Goal: Task Accomplishment & Management: Use online tool/utility

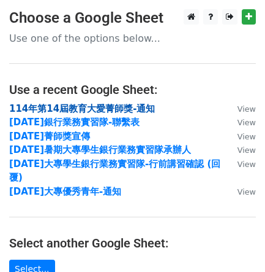
click at [76, 107] on strong "114年第14屆教育大愛菁師獎-通知" at bounding box center [82, 108] width 146 height 11
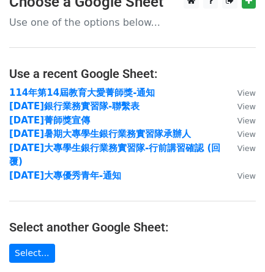
scroll to position [153, 0]
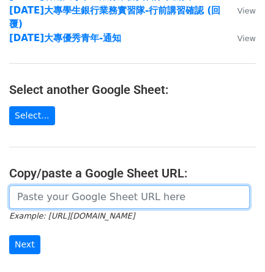
click at [131, 185] on input "url" at bounding box center [129, 196] width 241 height 23
paste input "https://docs.google.com/spreadsheets/d/15pM_DZEj82N10Hi9hf2ikPJdCxdIjUmWM58DgE7…"
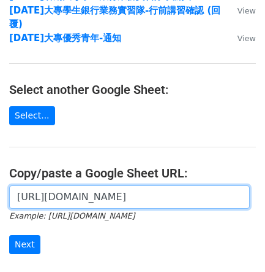
scroll to position [230, 0]
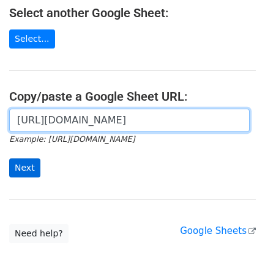
type input "https://docs.google.com/spreadsheets/d/15pM_DZEj82N10Hi9hf2ikPJdCxdIjUmWM58DgE7…"
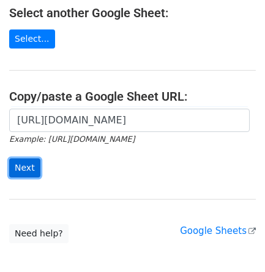
scroll to position [0, 0]
click at [23, 158] on input "Next" at bounding box center [24, 167] width 31 height 19
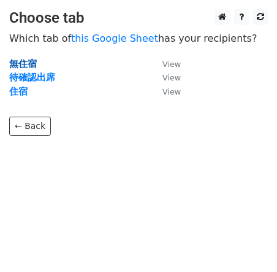
click at [34, 66] on strong "無住宿" at bounding box center [23, 63] width 28 height 11
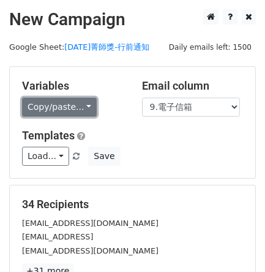
click at [71, 107] on link "Copy/paste..." at bounding box center [59, 106] width 75 height 19
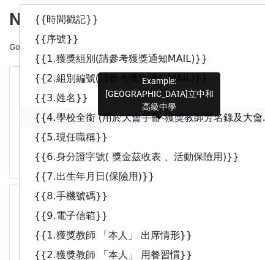
click at [102, 108] on link "{{4.學校全銜 (用於大會手冊-獲獎教師芳名錄及大會..." at bounding box center [166, 118] width 292 height 20
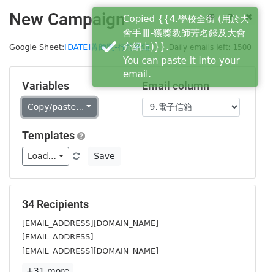
click at [65, 113] on link "Copy/paste..." at bounding box center [59, 106] width 75 height 19
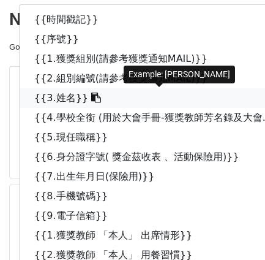
click at [75, 106] on link "{{3.姓名}}" at bounding box center [166, 98] width 292 height 20
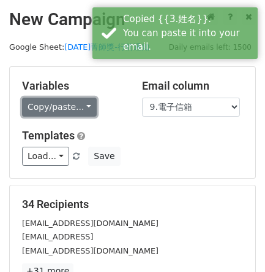
click at [51, 104] on link "Copy/paste..." at bounding box center [59, 106] width 75 height 19
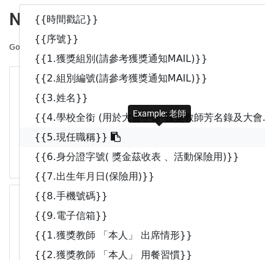
click at [74, 137] on link "{{5.現任職稱}}" at bounding box center [166, 137] width 292 height 20
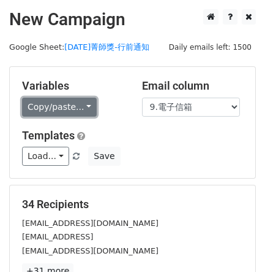
click at [63, 107] on link "Copy/paste..." at bounding box center [59, 106] width 75 height 19
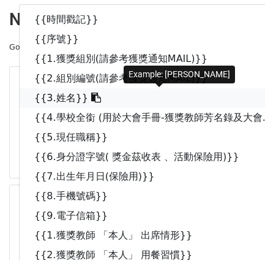
click at [60, 102] on link "{{3.姓名}}" at bounding box center [166, 98] width 292 height 20
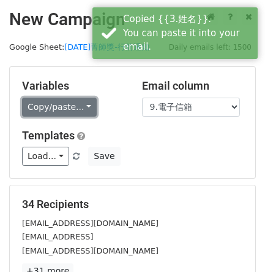
click at [66, 102] on link "Copy/paste..." at bounding box center [59, 106] width 75 height 19
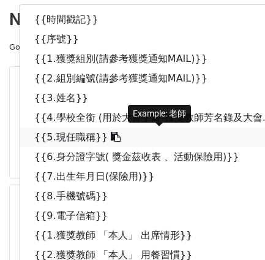
click at [66, 130] on link "{{5.現任職稱}}" at bounding box center [166, 137] width 292 height 20
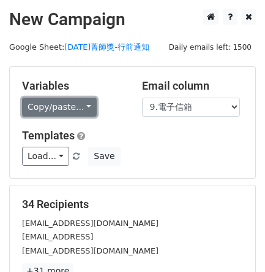
click at [56, 107] on link "Copy/paste..." at bounding box center [59, 106] width 75 height 19
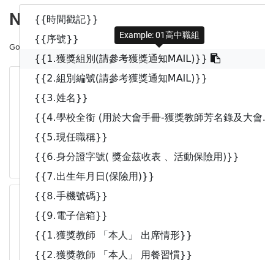
click at [67, 66] on link "{{1.獲獎組別(請參考獲獎通知MAIL)}}" at bounding box center [166, 59] width 292 height 20
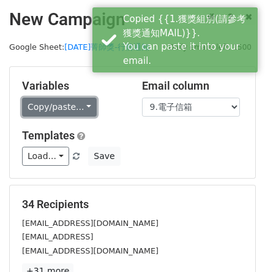
click at [63, 100] on link "Copy/paste..." at bounding box center [59, 106] width 75 height 19
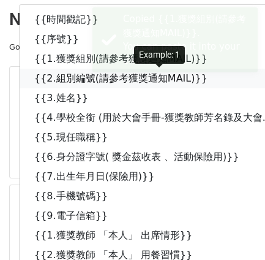
click at [67, 85] on link "{{2.組別編號(請參考獲獎通知MAIL)}}" at bounding box center [166, 79] width 292 height 20
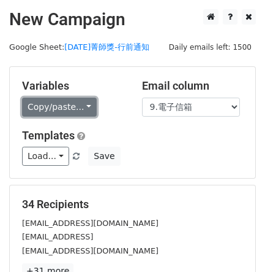
click at [89, 108] on link "Copy/paste..." at bounding box center [59, 106] width 75 height 19
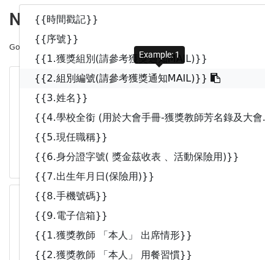
click at [84, 79] on link "{{2.組別編號(請參考獲獎通知MAIL)}}" at bounding box center [166, 79] width 292 height 20
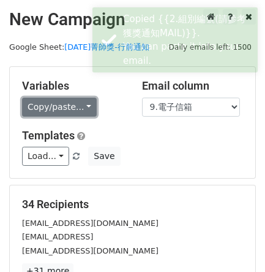
click at [75, 106] on link "Copy/paste..." at bounding box center [59, 106] width 75 height 19
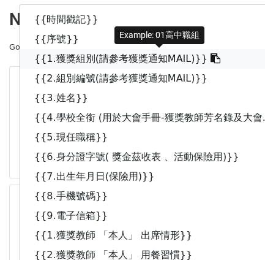
click at [82, 63] on link "{{1.獲獎組別(請參考獲獎通知MAIL)}}" at bounding box center [166, 59] width 292 height 20
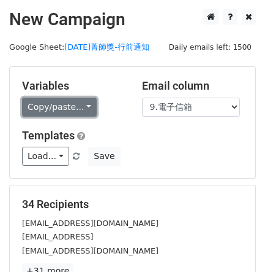
click at [57, 105] on link "Copy/paste..." at bounding box center [59, 106] width 75 height 19
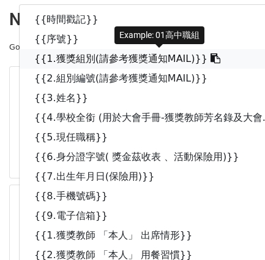
click at [106, 57] on link "{{1.獲獎組別(請參考獲獎通知MAIL)}}" at bounding box center [166, 59] width 292 height 20
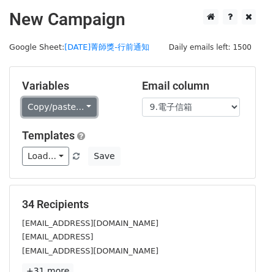
click at [78, 101] on link "Copy/paste..." at bounding box center [59, 106] width 75 height 19
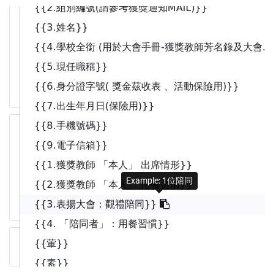
scroll to position [153, 0]
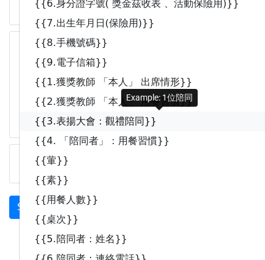
click at [138, 118] on link "{{3.表揚大會：觀禮陪同}}" at bounding box center [166, 122] width 292 height 20
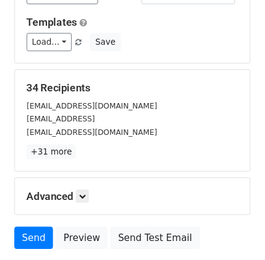
scroll to position [77, 0]
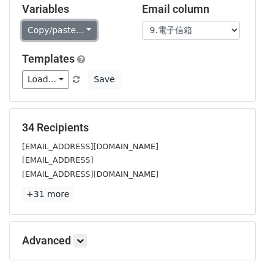
click at [83, 34] on link "Copy/paste..." at bounding box center [59, 30] width 75 height 19
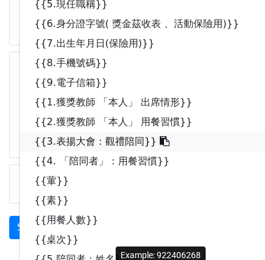
scroll to position [230, 0]
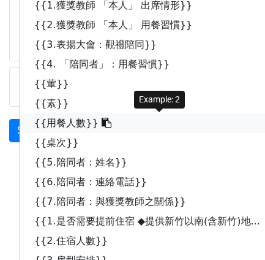
click at [55, 128] on link "{{用餐人數}}" at bounding box center [166, 123] width 292 height 20
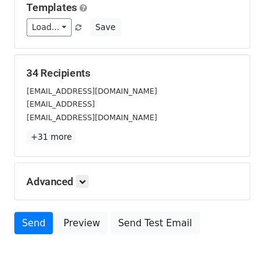
scroll to position [0, 0]
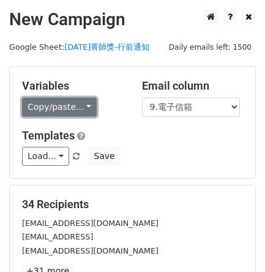
click at [74, 110] on link "Copy/paste..." at bounding box center [59, 106] width 75 height 19
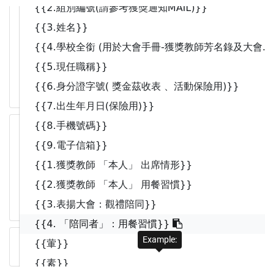
scroll to position [153, 0]
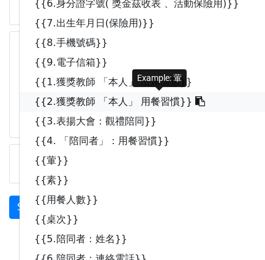
click at [156, 105] on link "{{2.獲獎教師 「本人」 用餐習慣}}" at bounding box center [166, 102] width 292 height 20
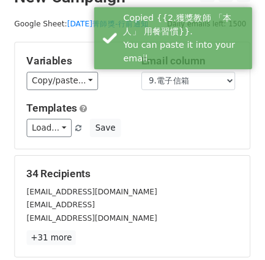
scroll to position [0, 0]
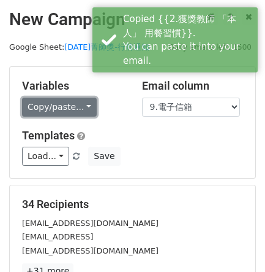
click at [73, 115] on link "Copy/paste..." at bounding box center [59, 106] width 75 height 19
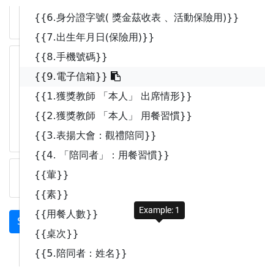
scroll to position [153, 0]
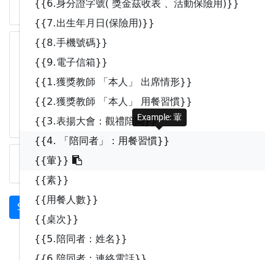
click at [138, 139] on link "{{4. 「陪同者」：用餐習慣}}" at bounding box center [166, 141] width 292 height 20
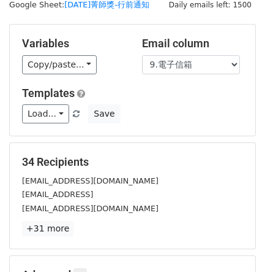
scroll to position [0, 0]
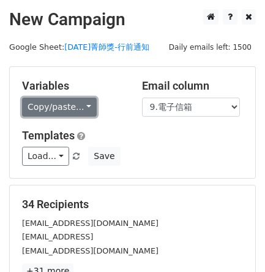
click at [83, 113] on link "Copy/paste..." at bounding box center [59, 106] width 75 height 19
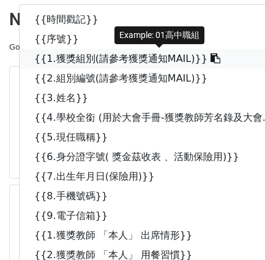
click at [96, 58] on link "{{1.獲獎組別(請參考獲獎通知MAIL)}}" at bounding box center [166, 59] width 292 height 20
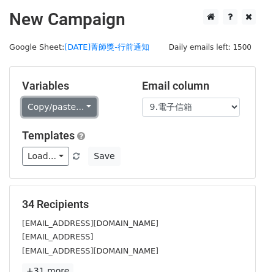
click at [68, 104] on link "Copy/paste..." at bounding box center [59, 106] width 75 height 19
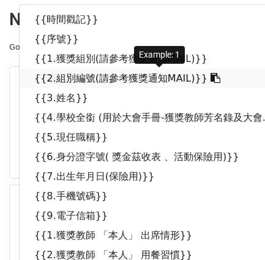
click at [92, 84] on link "{{2.組別編號(請參考獲獎通知MAIL)}}" at bounding box center [166, 79] width 292 height 20
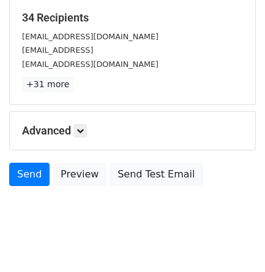
scroll to position [204, 0]
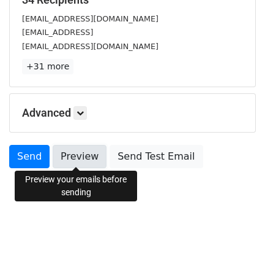
click at [89, 152] on link "Preview" at bounding box center [80, 156] width 54 height 23
click at [83, 160] on link "Preview" at bounding box center [80, 156] width 54 height 23
click at [93, 158] on link "Preview" at bounding box center [80, 156] width 54 height 23
click at [86, 161] on link "Preview" at bounding box center [80, 156] width 54 height 23
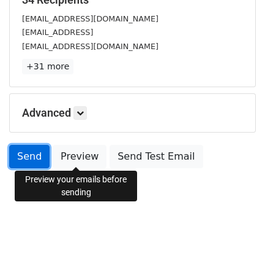
click at [39, 156] on link "Send" at bounding box center [29, 156] width 40 height 23
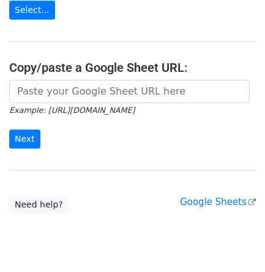
scroll to position [284, 0]
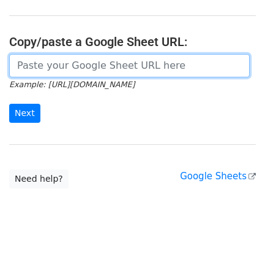
click at [127, 63] on input "url" at bounding box center [129, 65] width 241 height 23
paste input "[URL][DOMAIN_NAME]"
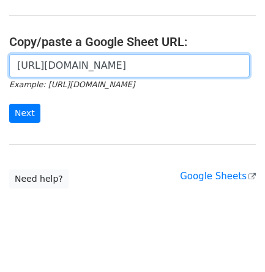
scroll to position [0, 308]
type input "[URL][DOMAIN_NAME]"
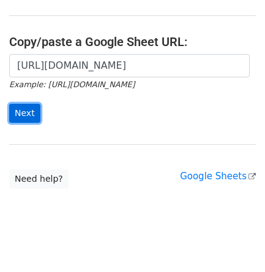
click at [13, 104] on input "Next" at bounding box center [24, 113] width 31 height 19
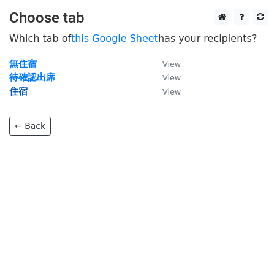
click at [25, 93] on strong "住宿" at bounding box center [18, 91] width 18 height 11
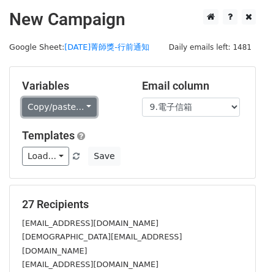
click at [82, 110] on link "Copy/paste..." at bounding box center [59, 106] width 75 height 19
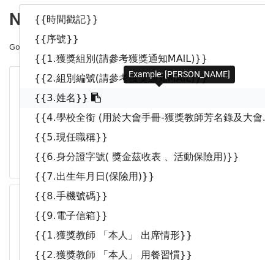
click at [70, 94] on link "{{3.姓名}}" at bounding box center [166, 98] width 292 height 20
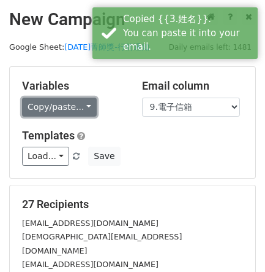
click at [82, 109] on link "Copy/paste..." at bounding box center [59, 106] width 75 height 19
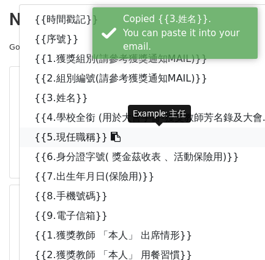
click at [94, 141] on link "{{5.現任職稱}}" at bounding box center [166, 137] width 292 height 20
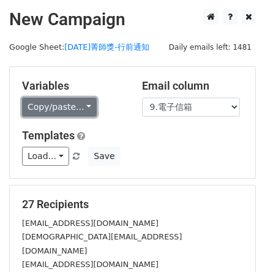
click at [57, 104] on link "Copy/paste..." at bounding box center [59, 106] width 75 height 19
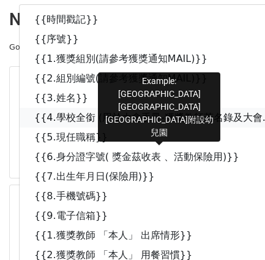
click at [74, 118] on link "{{4.學校全銜 (用於大會手冊-獲獎教師芳名錄及大會..." at bounding box center [166, 118] width 292 height 20
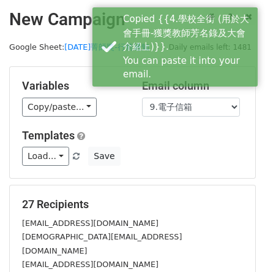
click at [71, 116] on div "Variables Copy/paste... {{時間戳記}} {{序號}} {{1.獲獎組別(請參考獲獎通知MAIL)}} {{2.組別編號(請參考獲獎通…" at bounding box center [133, 122] width 246 height 111
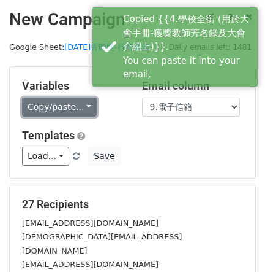
click at [72, 110] on link "Copy/paste..." at bounding box center [59, 106] width 75 height 19
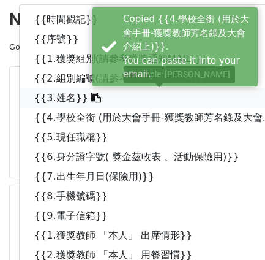
click at [91, 95] on icon at bounding box center [96, 98] width 10 height 10
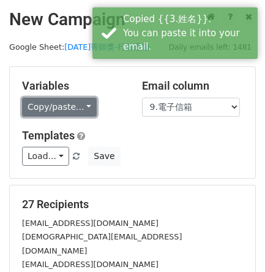
click at [34, 98] on link "Copy/paste..." at bounding box center [59, 106] width 75 height 19
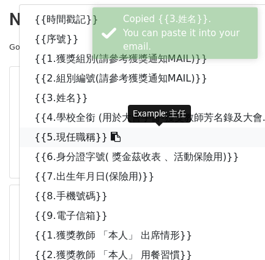
click at [86, 144] on link "{{5.現任職稱}}" at bounding box center [166, 137] width 292 height 20
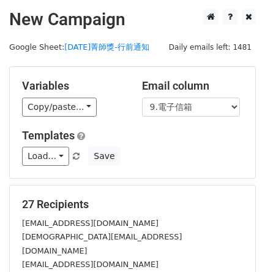
click at [86, 97] on div "Copy/paste... {{時間戳記}} {{序號}} {{1.獲獎組別(請參考獲獎通知MAIL)}} {{2.組別編號(請參考獲獎通知MAIL)}} {…" at bounding box center [73, 106] width 102 height 19
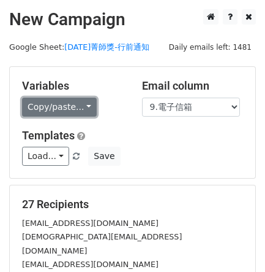
click at [86, 102] on link "Copy/paste..." at bounding box center [59, 106] width 75 height 19
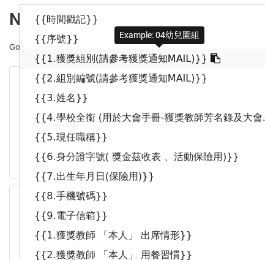
click at [88, 58] on link "{{1.獲獎組別(請參考獲獎通知MAIL)}}" at bounding box center [166, 59] width 292 height 20
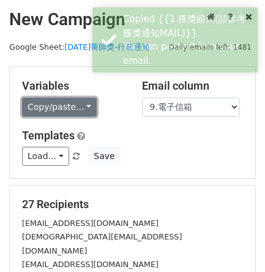
click at [63, 99] on link "Copy/paste..." at bounding box center [59, 106] width 75 height 19
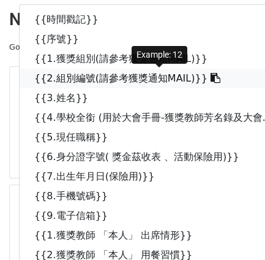
click at [81, 80] on link "{{2.組別編號(請參考獲獎通知MAIL)}}" at bounding box center [166, 79] width 292 height 20
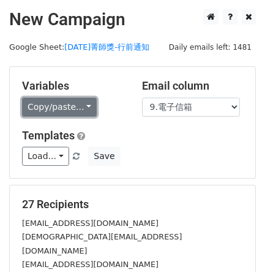
click at [53, 110] on link "Copy/paste..." at bounding box center [59, 106] width 75 height 19
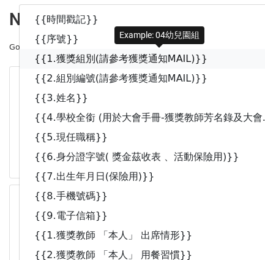
drag, startPoint x: 78, startPoint y: 55, endPoint x: 9, endPoint y: 99, distance: 82.1
click at [79, 55] on link "{{1.獲獎組別(請參考獲獎通知MAIL)}}" at bounding box center [166, 59] width 292 height 20
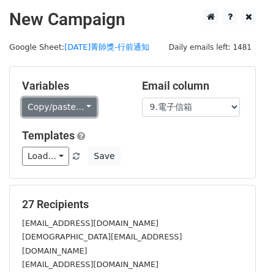
click at [72, 109] on link "Copy/paste..." at bounding box center [59, 106] width 75 height 19
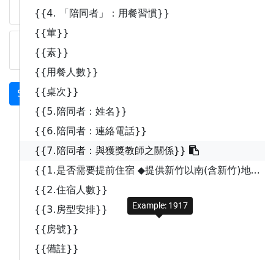
scroll to position [306, 0]
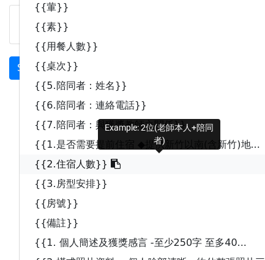
click at [92, 164] on link "{{2.住宿人數}}" at bounding box center [166, 164] width 292 height 20
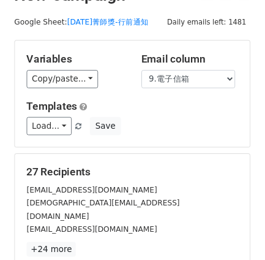
scroll to position [0, 0]
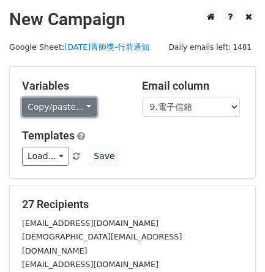
click at [82, 110] on link "Copy/paste..." at bounding box center [59, 106] width 75 height 19
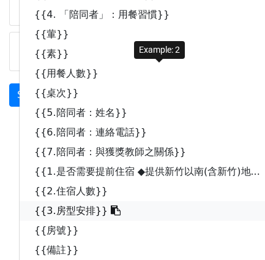
scroll to position [306, 0]
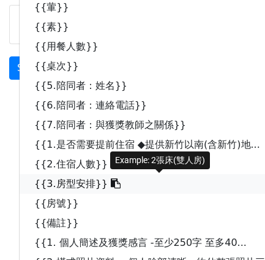
click at [123, 180] on link "{{3.房型安排}}" at bounding box center [166, 184] width 292 height 20
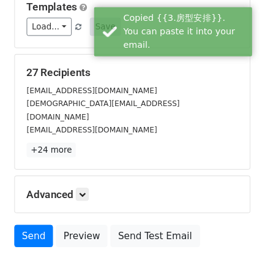
scroll to position [51, 0]
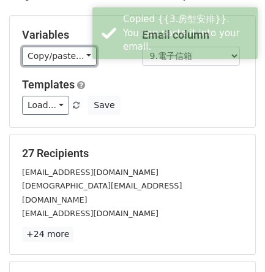
click at [71, 55] on link "Copy/paste..." at bounding box center [59, 56] width 75 height 19
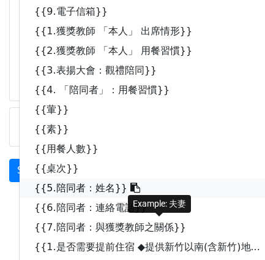
scroll to position [281, 0]
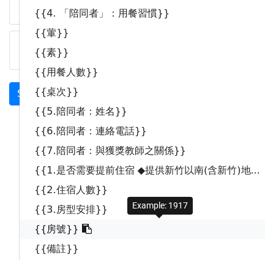
click at [82, 229] on icon at bounding box center [87, 229] width 10 height 10
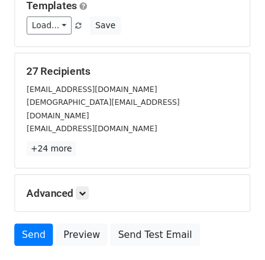
scroll to position [51, 0]
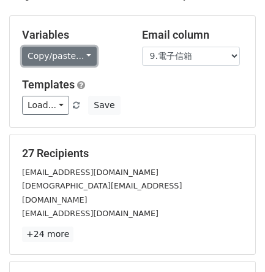
click at [65, 50] on link "Copy/paste..." at bounding box center [59, 56] width 75 height 19
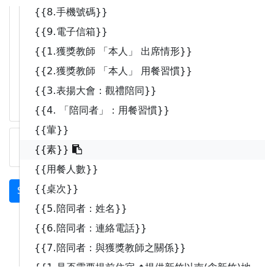
scroll to position [189, 0]
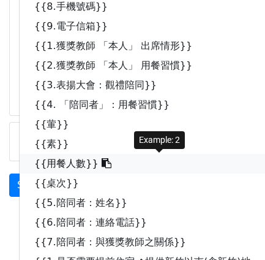
click at [78, 161] on link "{{用餐人數}}" at bounding box center [166, 164] width 292 height 20
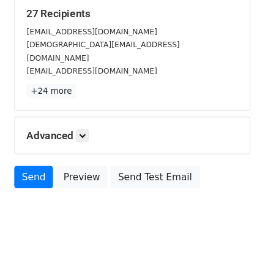
scroll to position [36, 0]
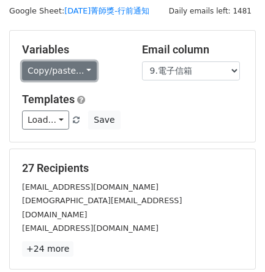
click at [85, 72] on link "Copy/paste..." at bounding box center [59, 70] width 75 height 19
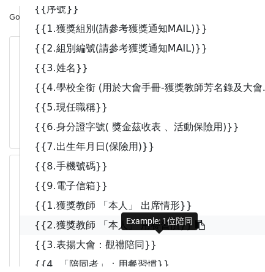
scroll to position [113, 0]
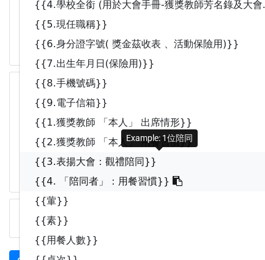
click at [142, 162] on link "{{3.表揚大會：觀禮陪同}}" at bounding box center [166, 162] width 292 height 20
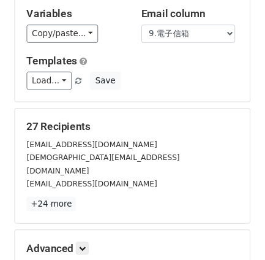
scroll to position [36, 0]
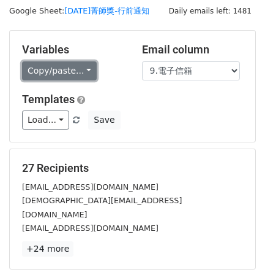
click at [74, 75] on link "Copy/paste..." at bounding box center [59, 70] width 75 height 19
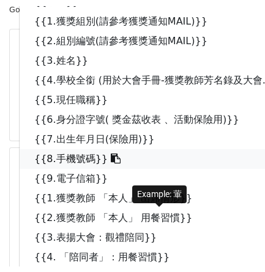
scroll to position [77, 0]
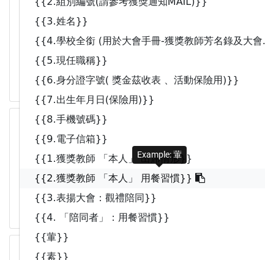
click at [151, 178] on link "{{2.獲獎教師 「本人」 用餐習慣}}" at bounding box center [166, 179] width 292 height 20
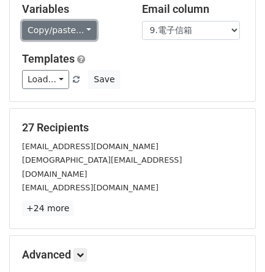
click at [67, 32] on link "Copy/paste..." at bounding box center [59, 30] width 75 height 19
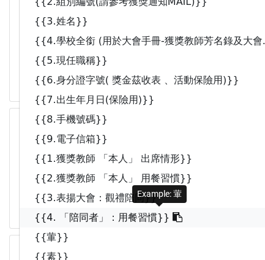
click at [141, 208] on link "{{4. 「陪同者」：用餐習慣}}" at bounding box center [166, 218] width 292 height 20
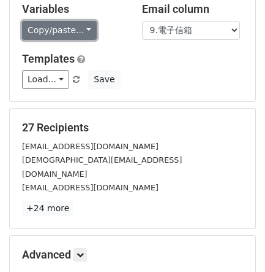
click at [78, 26] on link "Copy/paste..." at bounding box center [59, 30] width 75 height 19
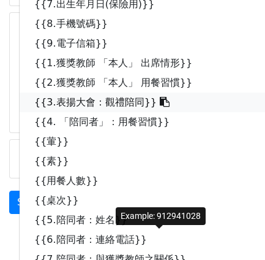
scroll to position [230, 0]
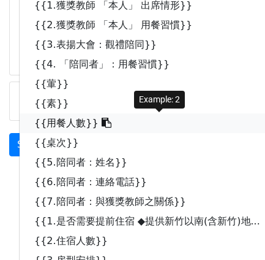
click at [86, 121] on link "{{用餐人數}}" at bounding box center [166, 123] width 292 height 20
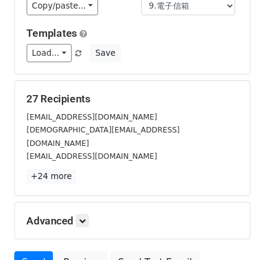
scroll to position [51, 0]
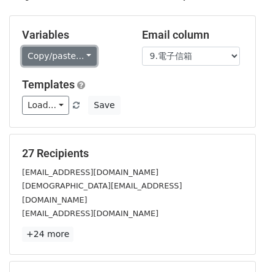
click at [80, 54] on link "Copy/paste..." at bounding box center [59, 56] width 75 height 19
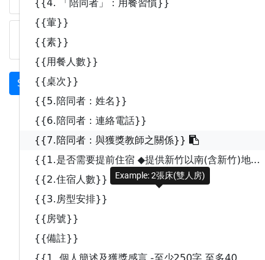
scroll to position [306, 0]
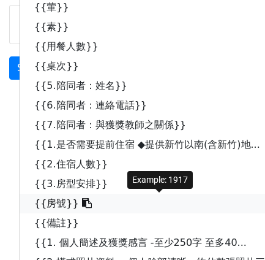
click at [64, 200] on link "{{房號}}" at bounding box center [166, 204] width 292 height 20
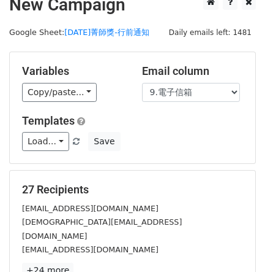
scroll to position [0, 0]
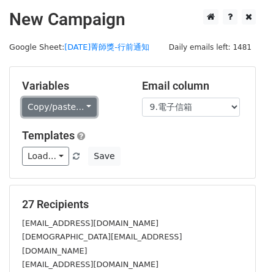
click at [83, 101] on link "Copy/paste..." at bounding box center [59, 106] width 75 height 19
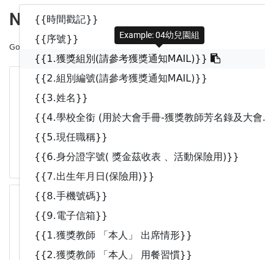
click at [91, 53] on link "{{1.獲獎組別(請參考獲獎通知MAIL)}}" at bounding box center [166, 59] width 292 height 20
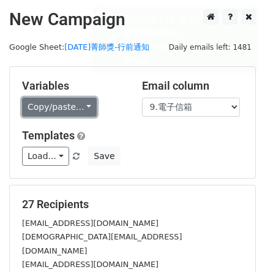
click at [66, 107] on link "Copy/paste..." at bounding box center [59, 106] width 75 height 19
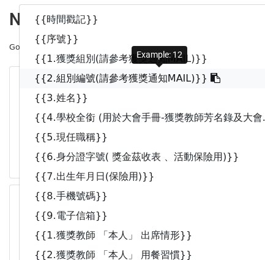
click at [77, 69] on link "{{2.組別編號(請參考獲獎通知MAIL)}}" at bounding box center [166, 79] width 292 height 20
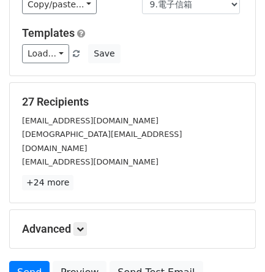
scroll to position [153, 0]
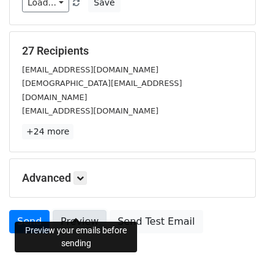
click at [95, 210] on link "Preview" at bounding box center [80, 221] width 54 height 23
click at [90, 210] on link "Preview" at bounding box center [80, 221] width 54 height 23
click at [86, 210] on link "Preview" at bounding box center [80, 221] width 54 height 23
click at [93, 211] on link "Preview" at bounding box center [80, 221] width 54 height 23
click at [71, 210] on link "Preview" at bounding box center [80, 221] width 54 height 23
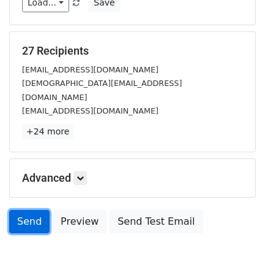
click at [37, 210] on link "Send" at bounding box center [29, 221] width 40 height 23
